Goal: Information Seeking & Learning: Learn about a topic

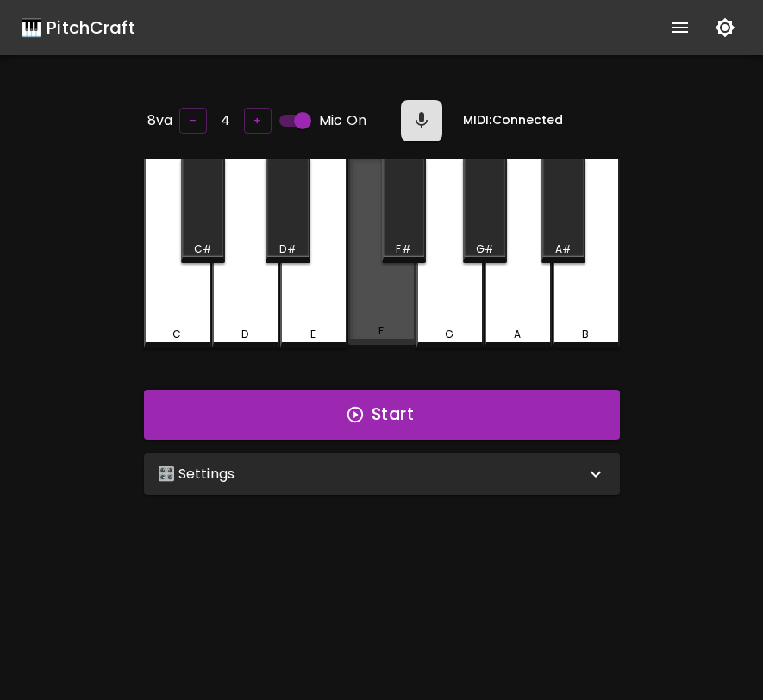
click at [357, 294] on div "F" at bounding box center [381, 252] width 67 height 186
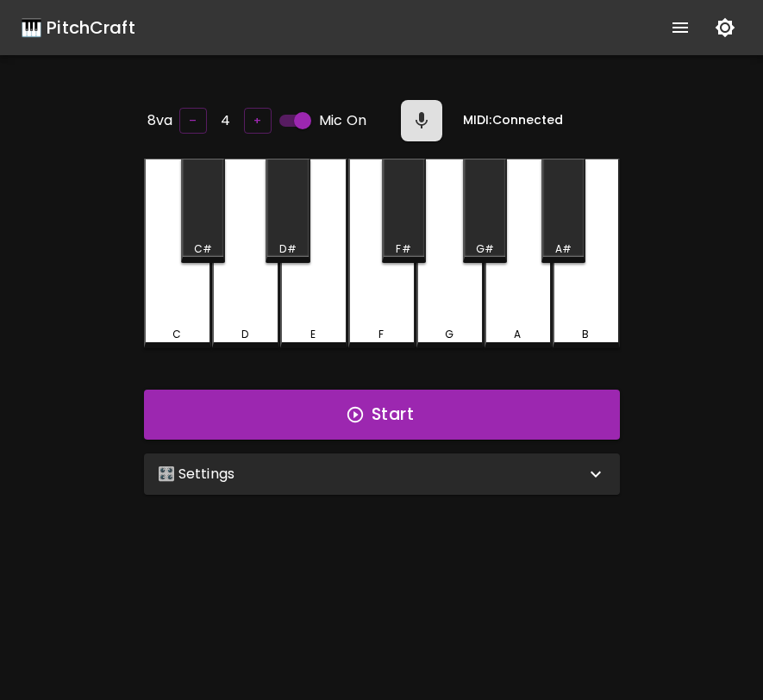
click at [357, 294] on div "F" at bounding box center [381, 254] width 67 height 190
click at [384, 484] on div "🎛️ Settings" at bounding box center [382, 473] width 476 height 41
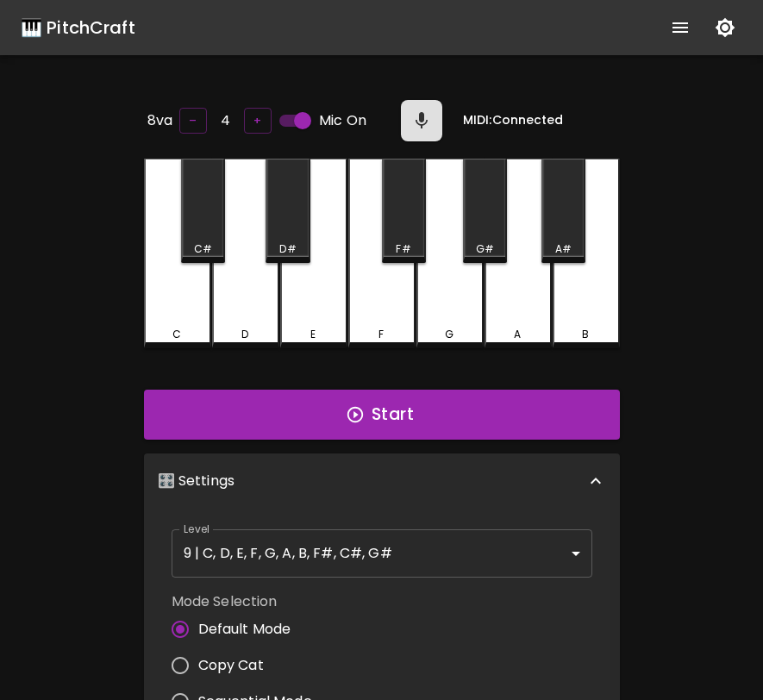
click at [371, 540] on body "🎹 PitchCraft About Badges Log In 8va – 4 + Mic On MIDI: Connected C C# D D# E F…" at bounding box center [381, 571] width 763 height 1142
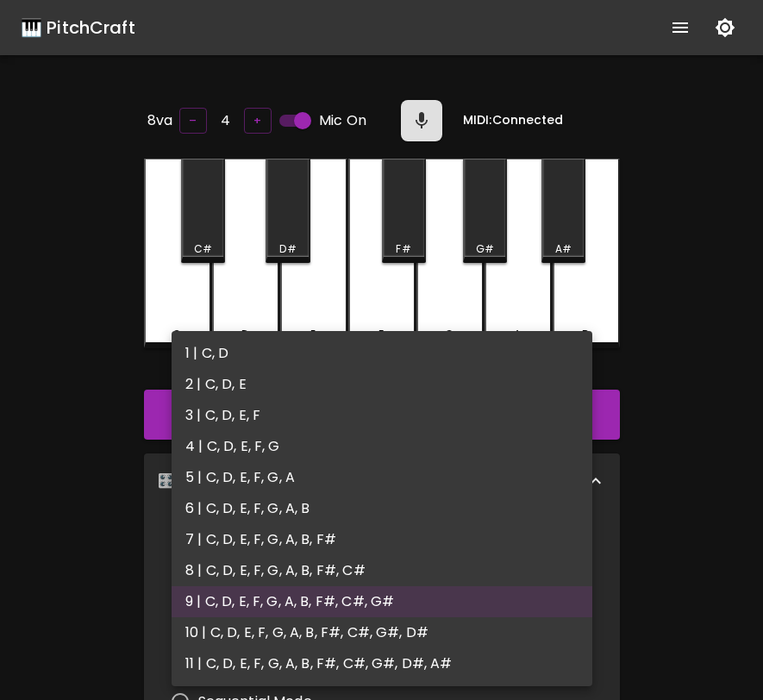
click at [340, 427] on li "3 | C, D, E, F" at bounding box center [382, 415] width 421 height 31
type input "5"
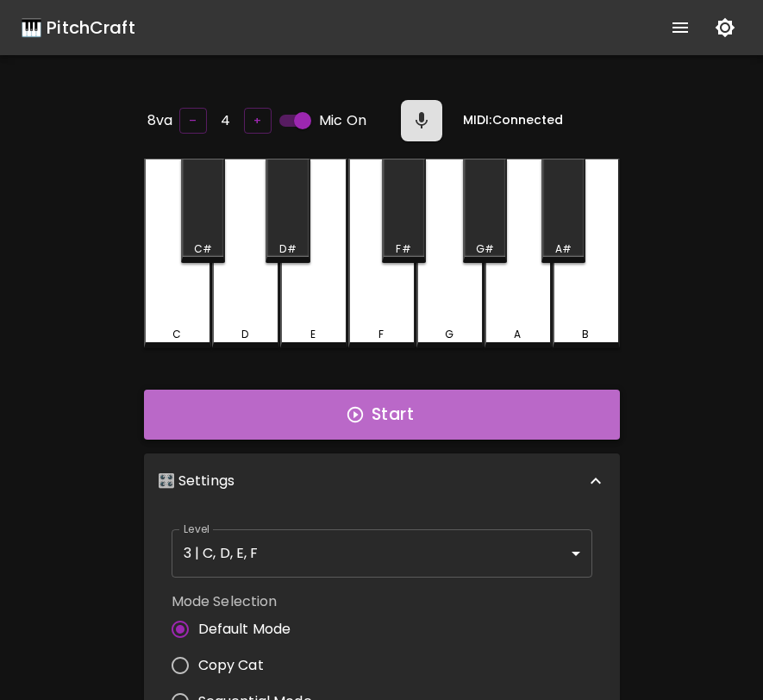
click at [391, 420] on button "Start" at bounding box center [382, 415] width 476 height 50
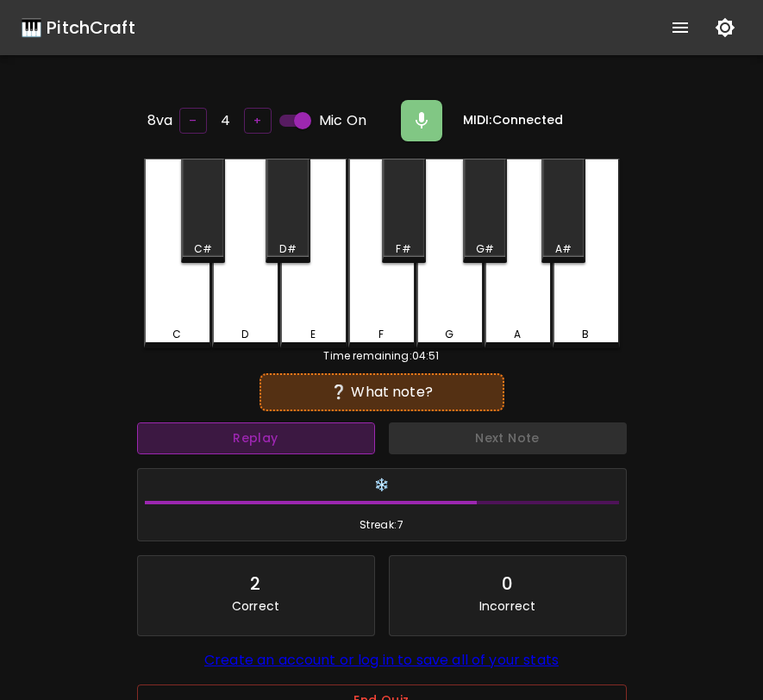
click at [312, 436] on button "Replay" at bounding box center [256, 438] width 238 height 32
click at [296, 436] on button "Replay" at bounding box center [256, 438] width 238 height 32
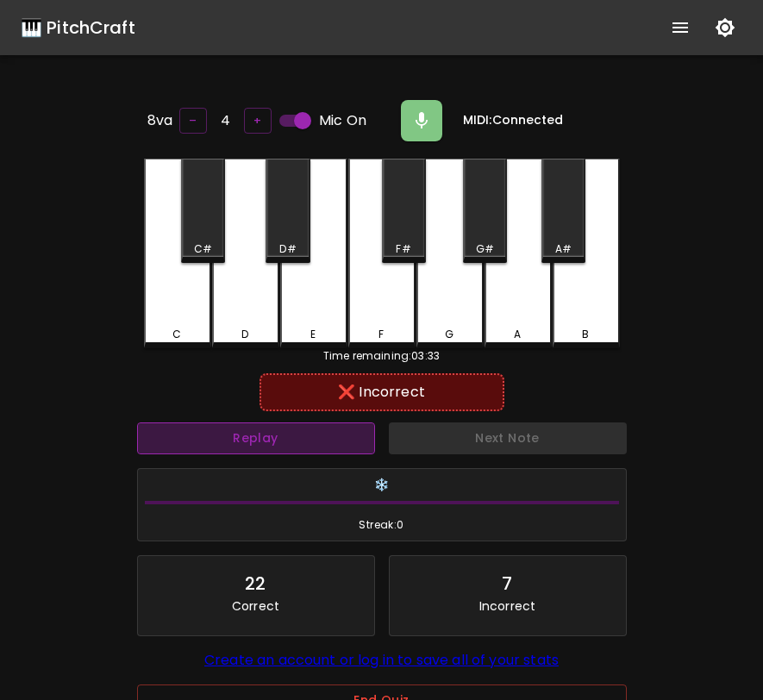
click at [292, 436] on button "Replay" at bounding box center [256, 438] width 238 height 32
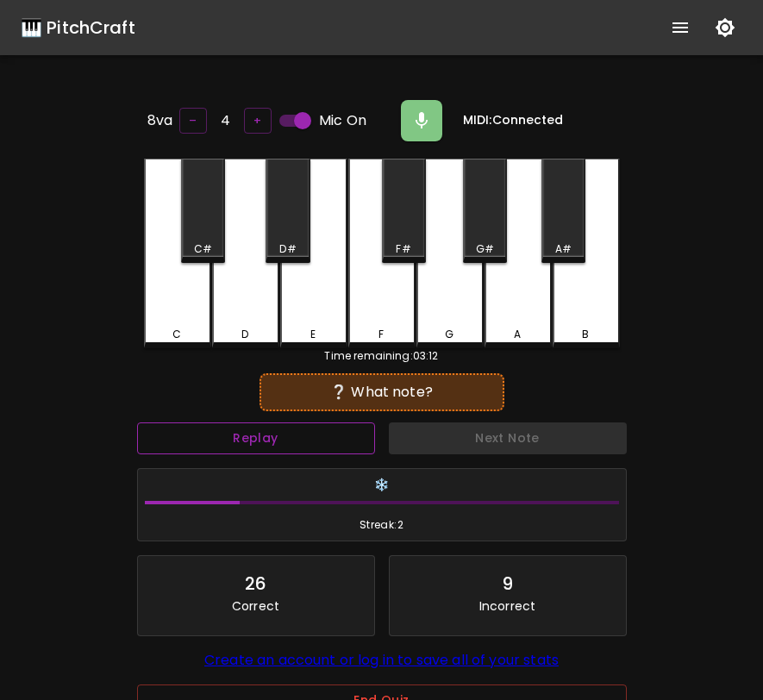
click at [292, 436] on button "Replay" at bounding box center [256, 438] width 238 height 32
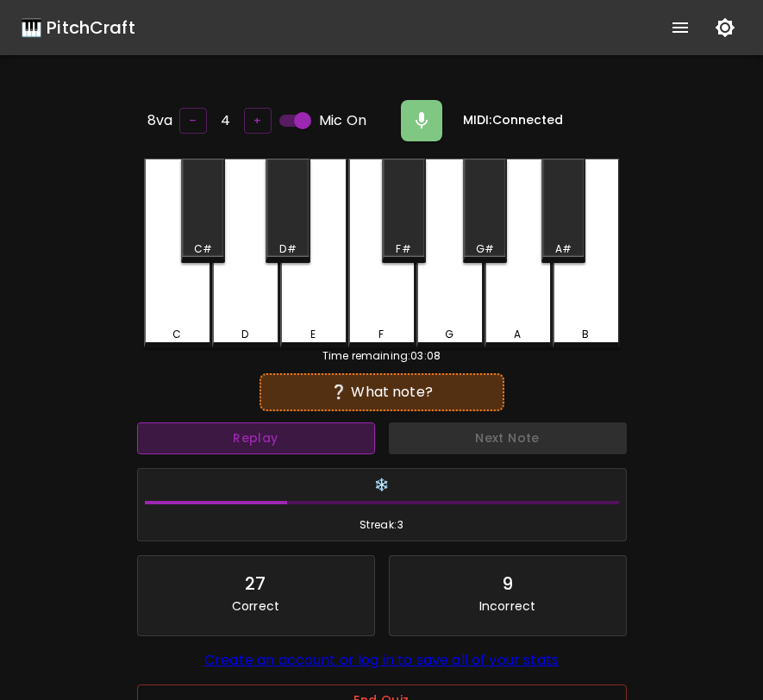
click at [298, 435] on button "Replay" at bounding box center [256, 438] width 238 height 32
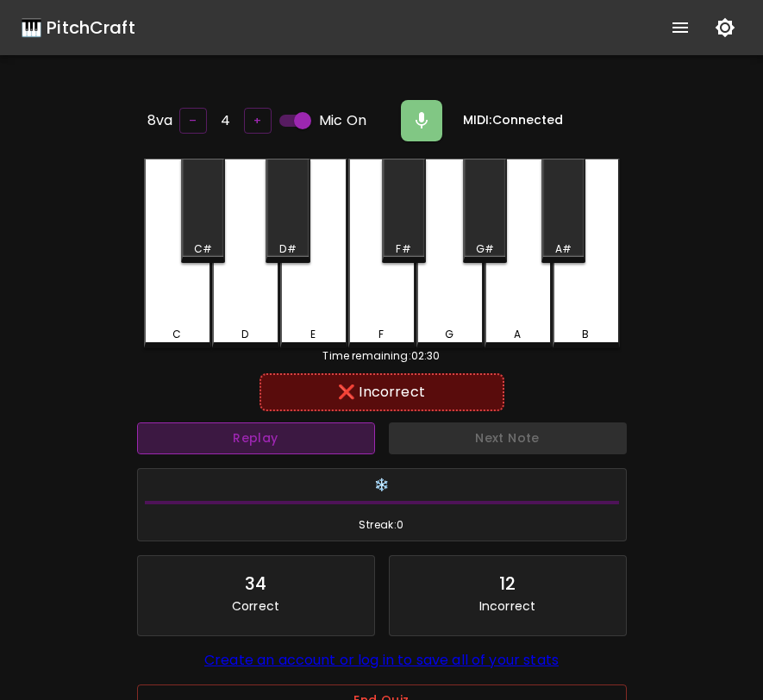
click at [298, 435] on button "Replay" at bounding box center [256, 438] width 238 height 32
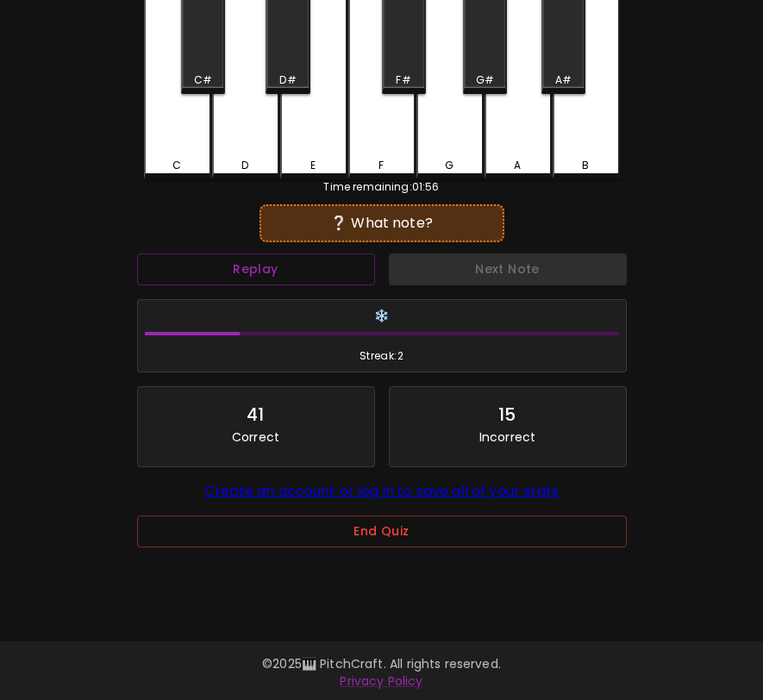
scroll to position [172, 0]
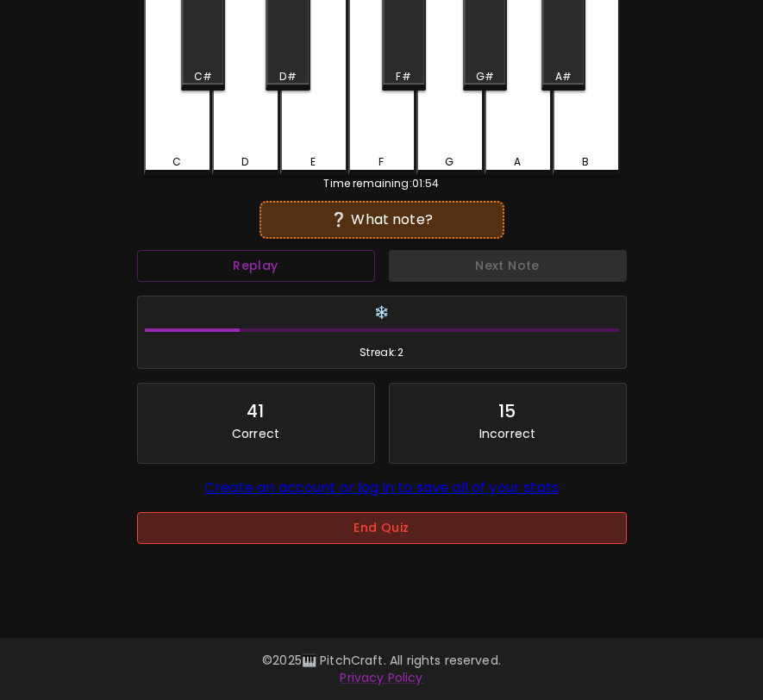
click at [310, 532] on button "End Quiz" at bounding box center [382, 528] width 490 height 32
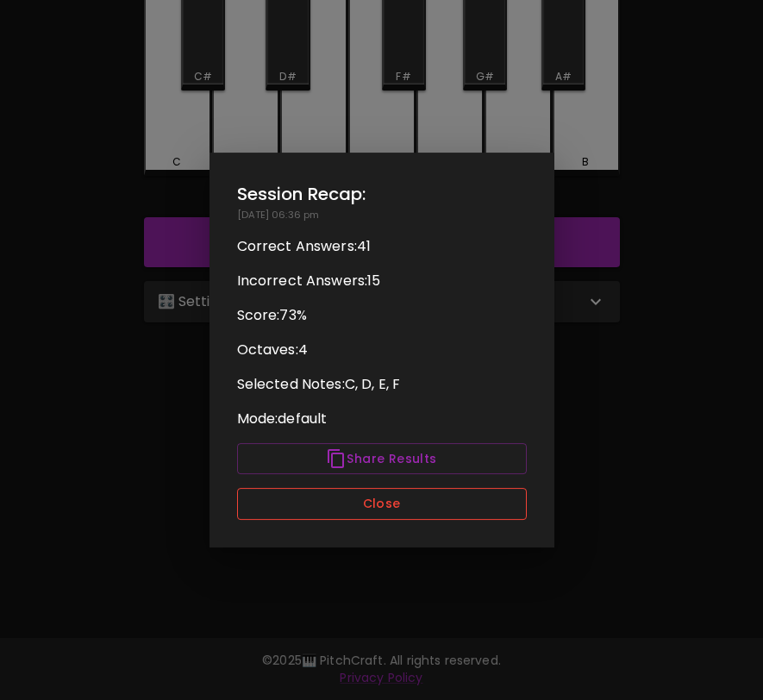
click at [323, 501] on button "Close" at bounding box center [382, 504] width 290 height 32
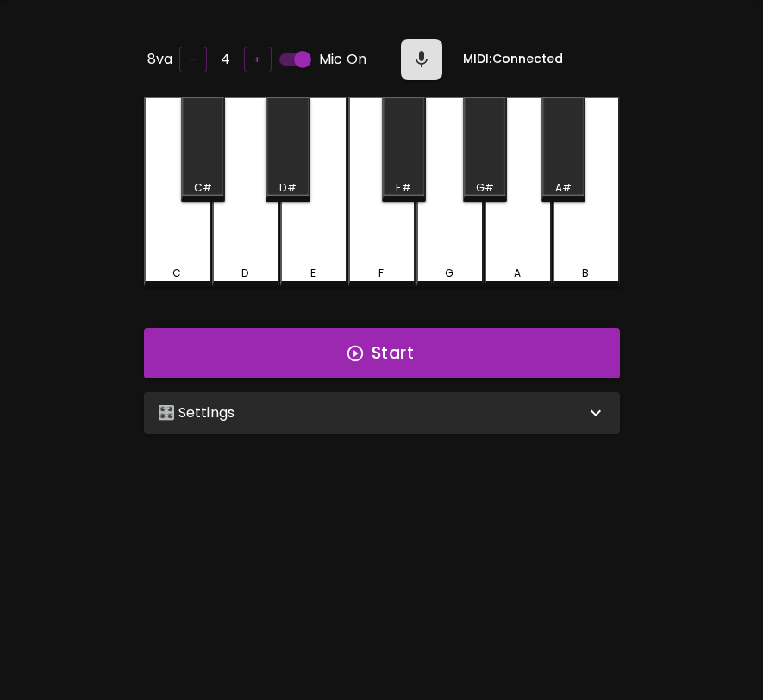
scroll to position [0, 0]
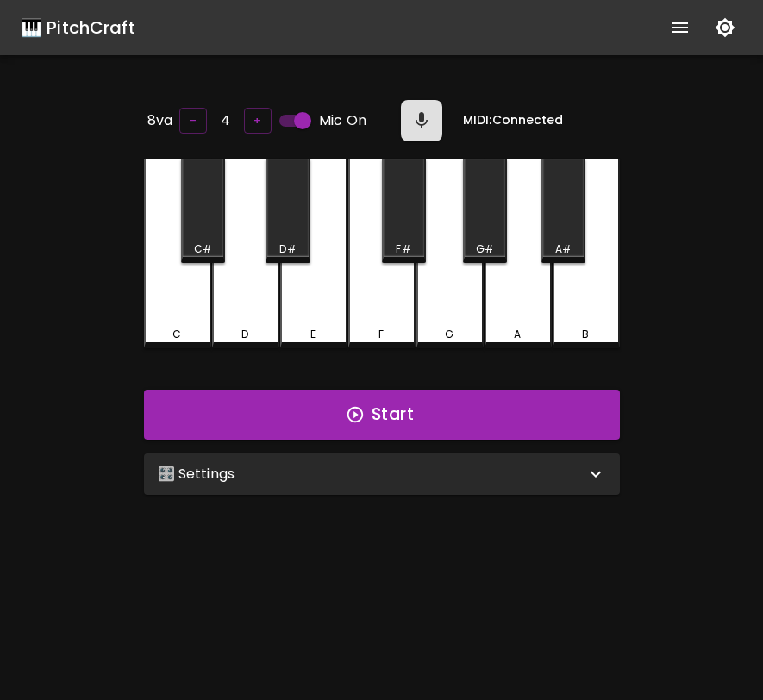
click at [317, 479] on div "🎛️ Settings" at bounding box center [371, 474] width 427 height 21
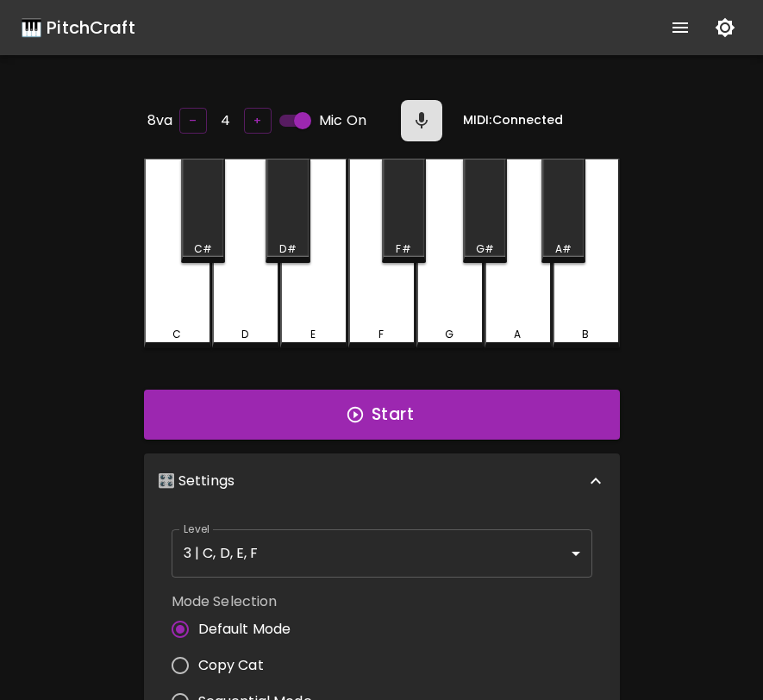
click at [318, 482] on div "🎛️ Settings" at bounding box center [371, 481] width 427 height 21
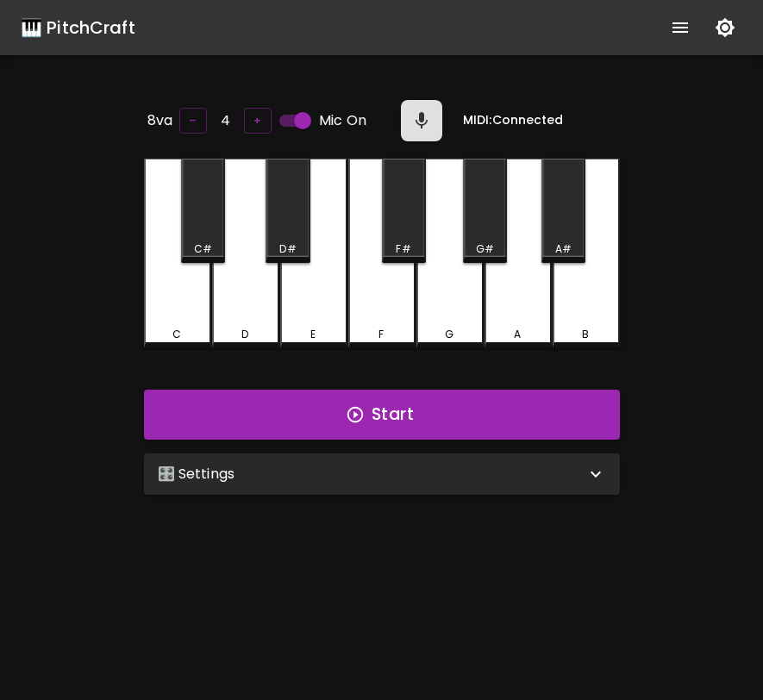
click at [321, 486] on div "🎛️ Settings" at bounding box center [382, 473] width 476 height 41
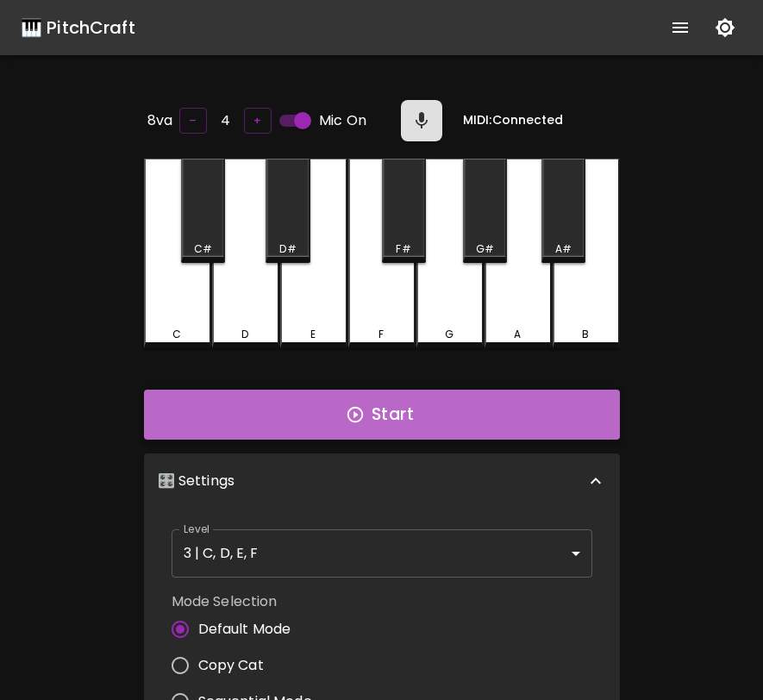
click at [328, 405] on button "Start" at bounding box center [382, 415] width 476 height 50
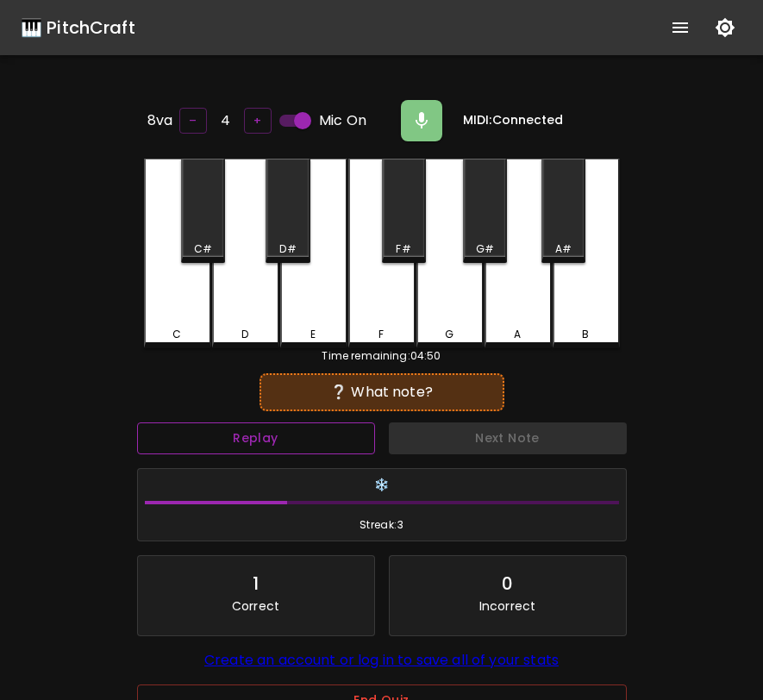
click at [332, 438] on button "Replay" at bounding box center [256, 438] width 238 height 32
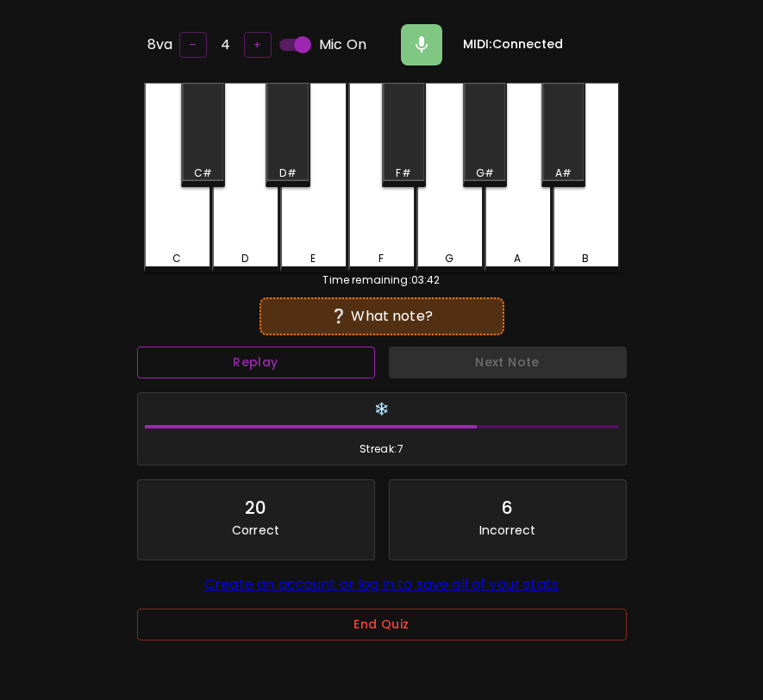
scroll to position [172, 0]
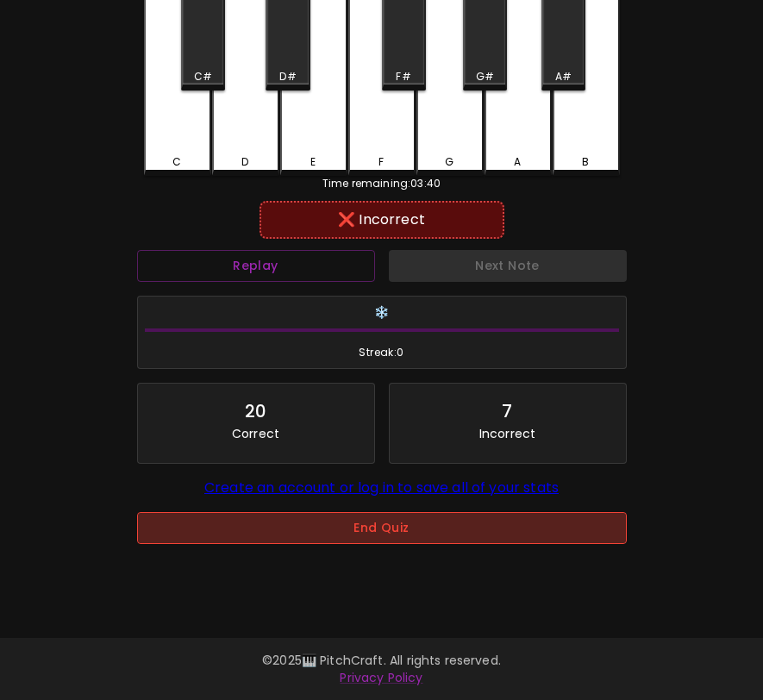
click at [361, 524] on button "End Quiz" at bounding box center [382, 528] width 490 height 32
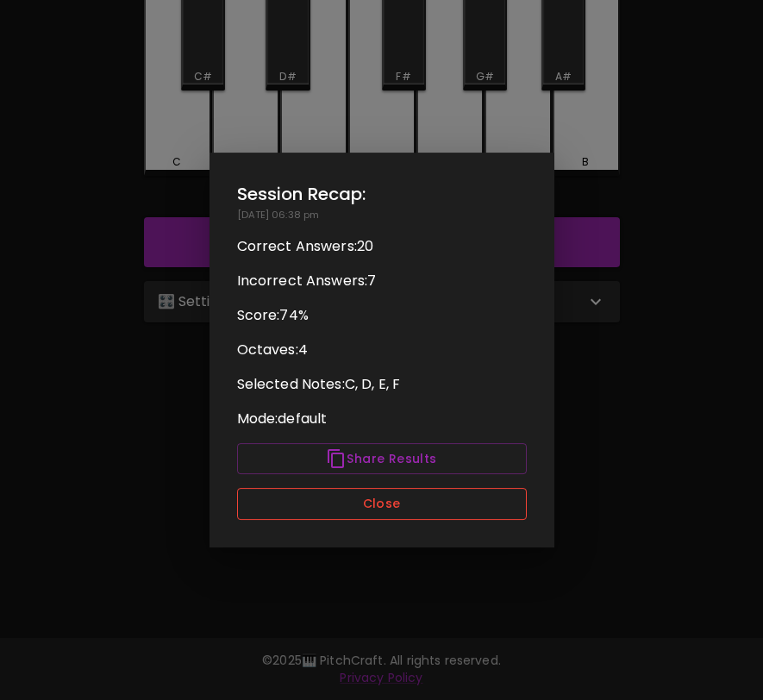
click at [398, 512] on button "Close" at bounding box center [382, 504] width 290 height 32
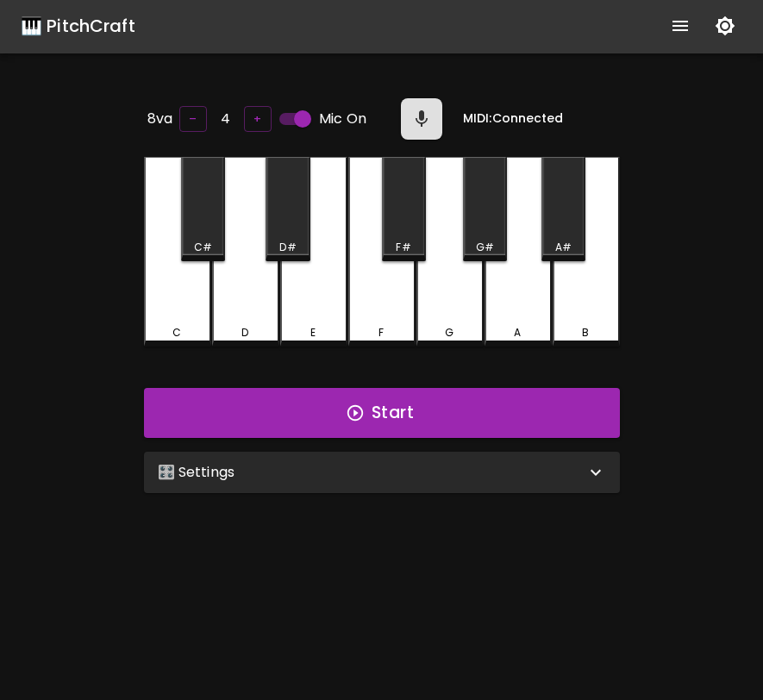
scroll to position [0, 0]
